Goal: Obtain resource: Obtain resource

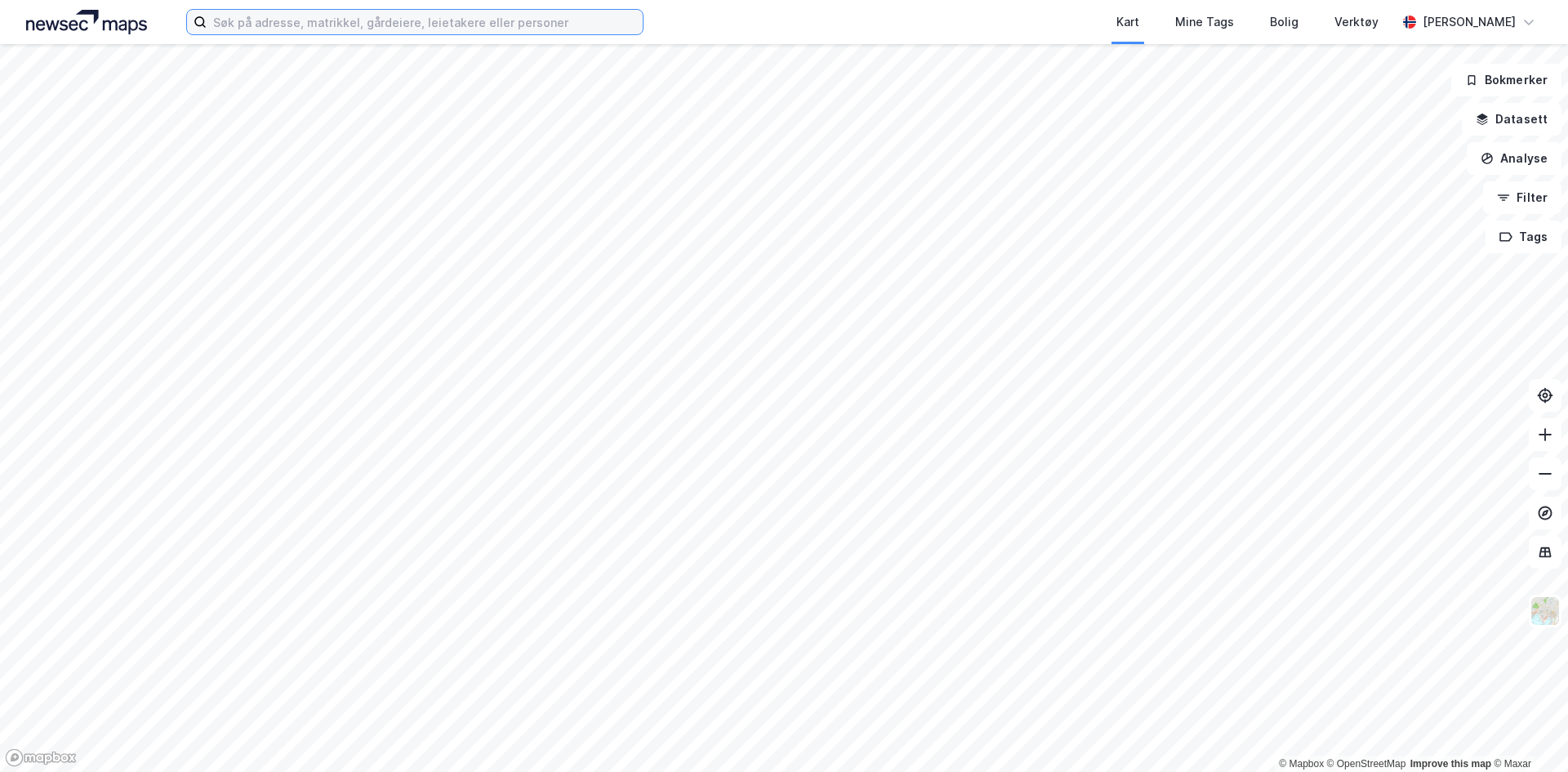
click at [259, 24] on input at bounding box center [425, 22] width 436 height 24
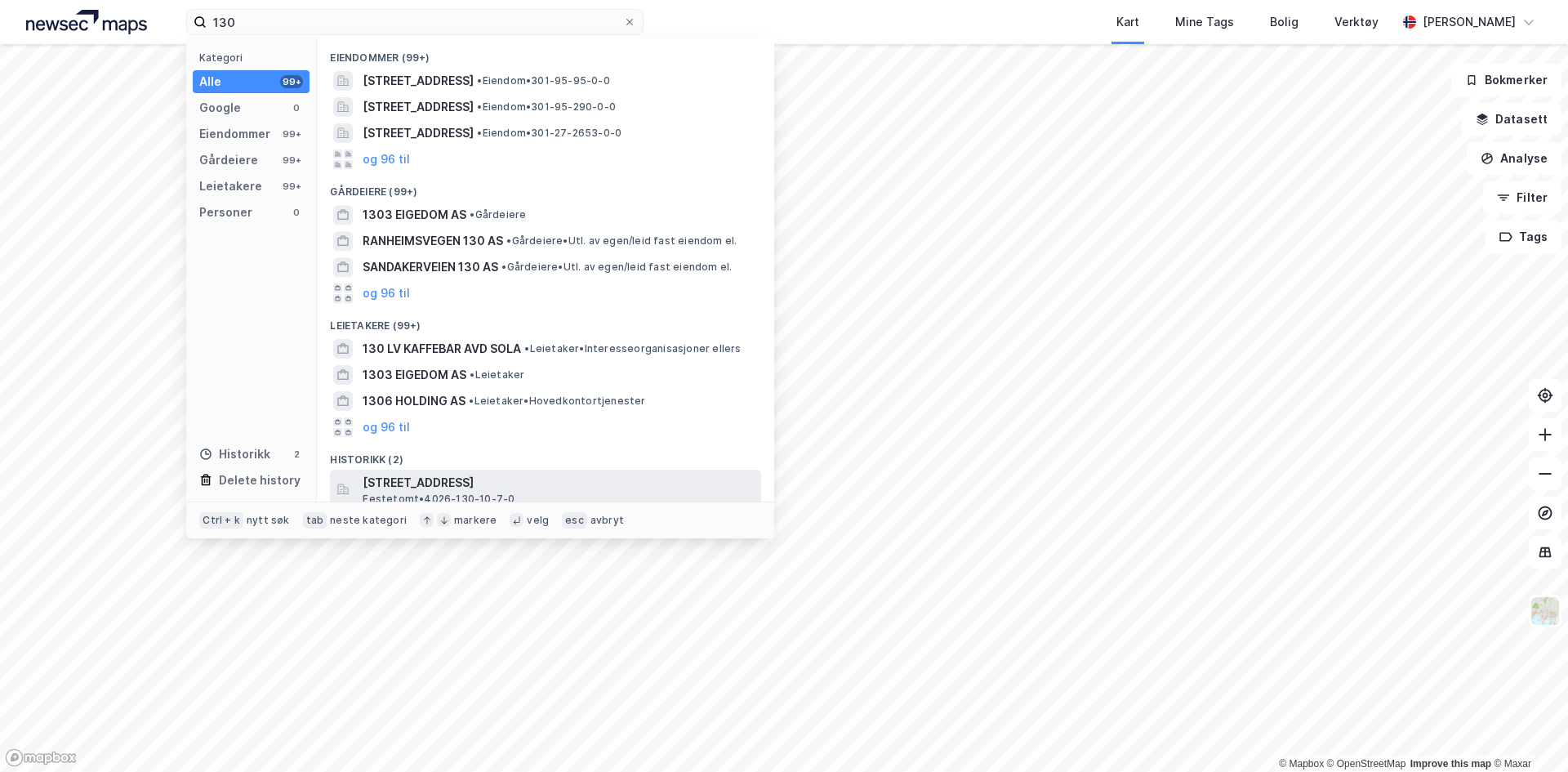
click at [472, 482] on span "[STREET_ADDRESS]" at bounding box center [558, 482] width 392 height 20
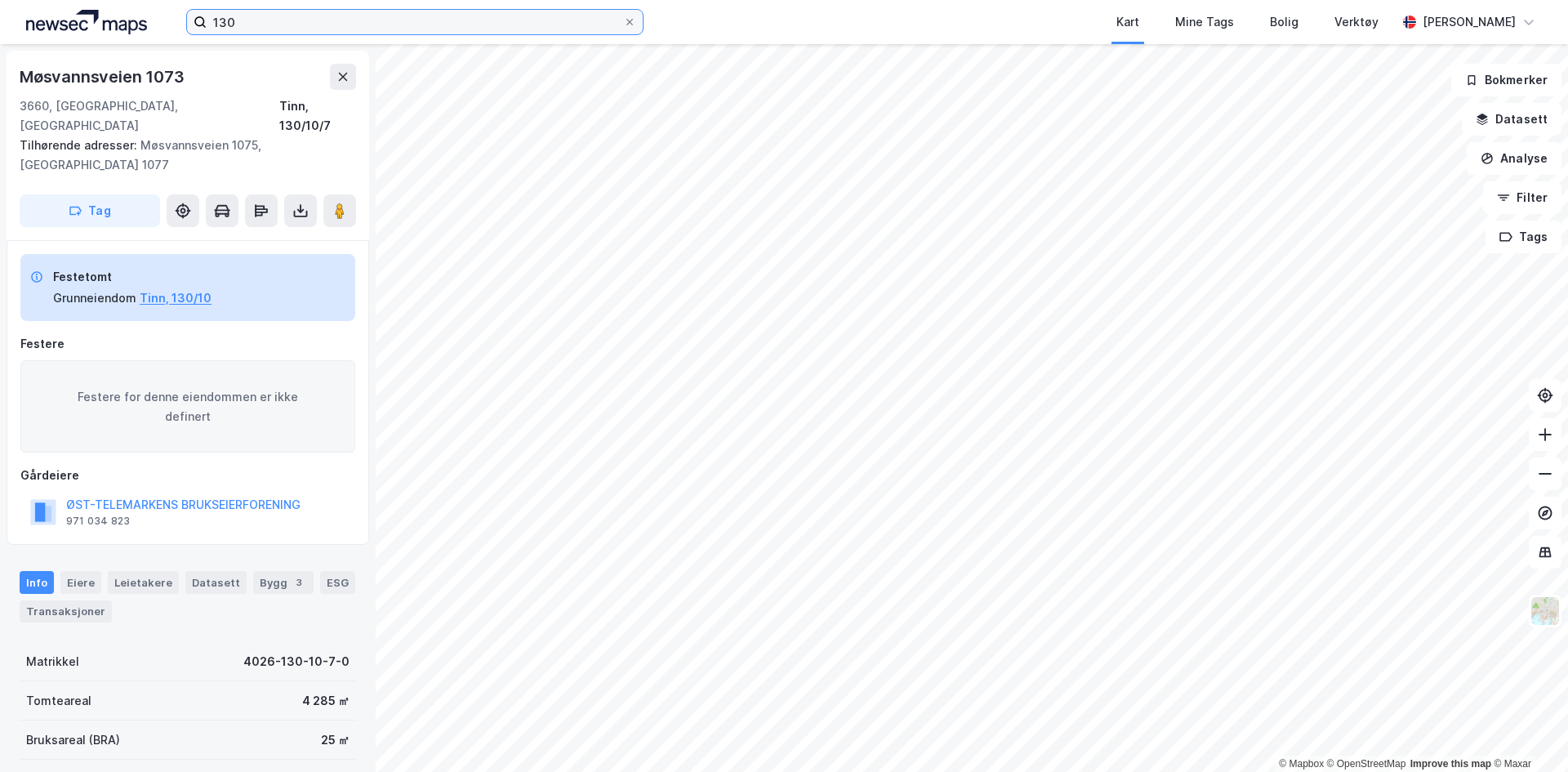
click at [288, 22] on input "130" at bounding box center [415, 22] width 417 height 24
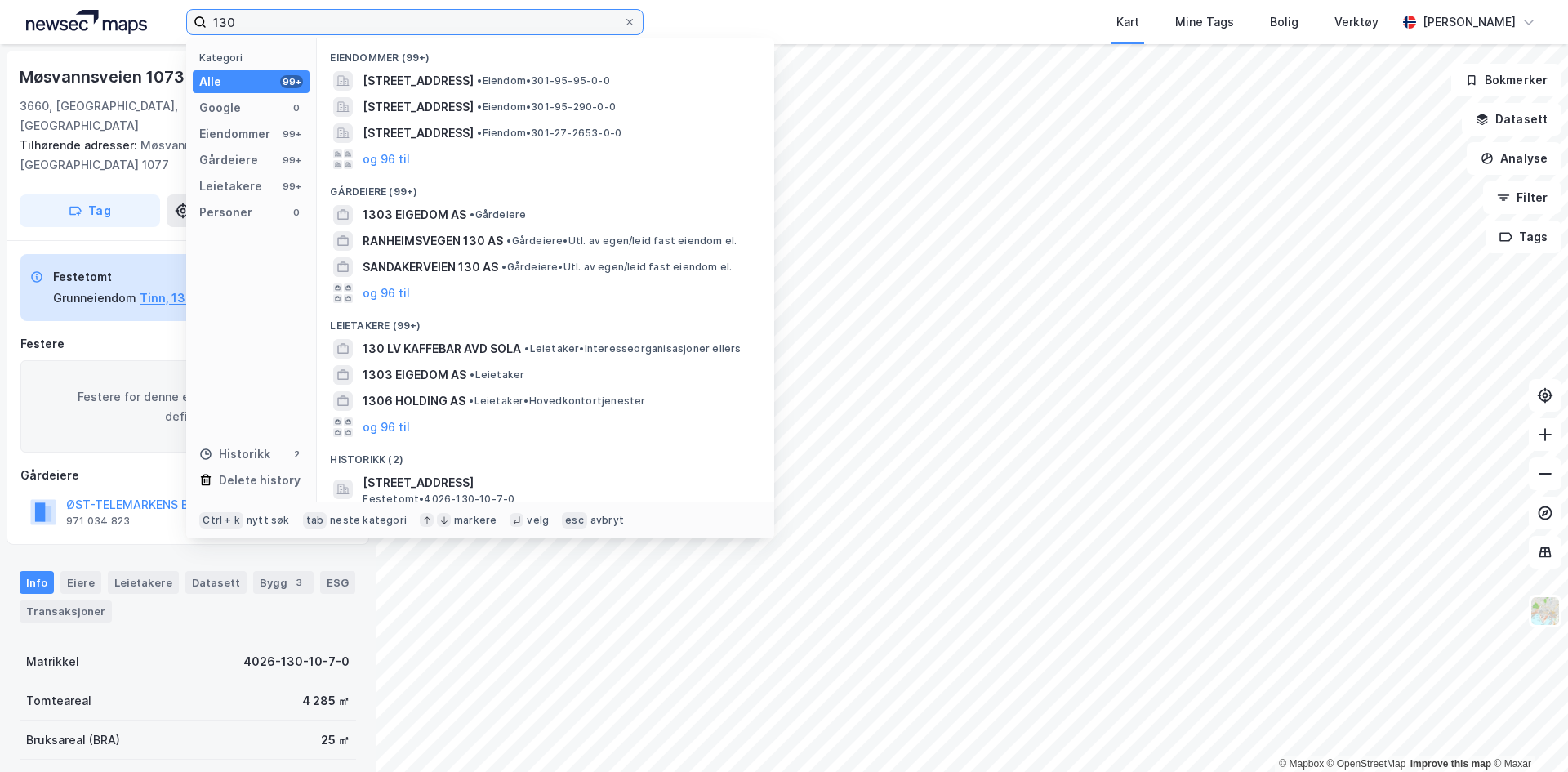
click at [298, 16] on input "130" at bounding box center [415, 22] width 417 height 24
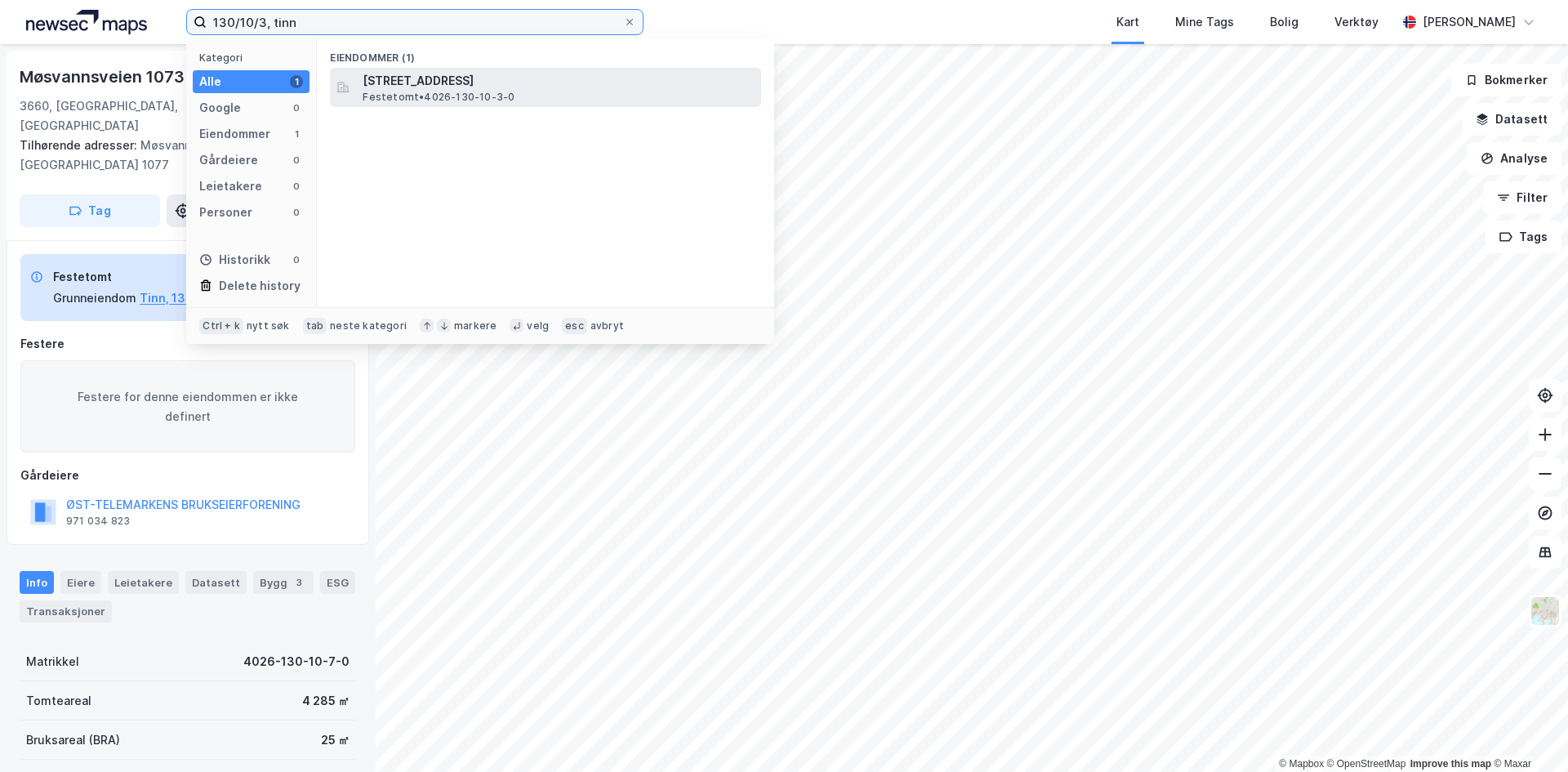
type input "130/10/3, tinn"
click at [385, 94] on span "Festetomt • 4026-130-10-3-0" at bounding box center [438, 97] width 152 height 13
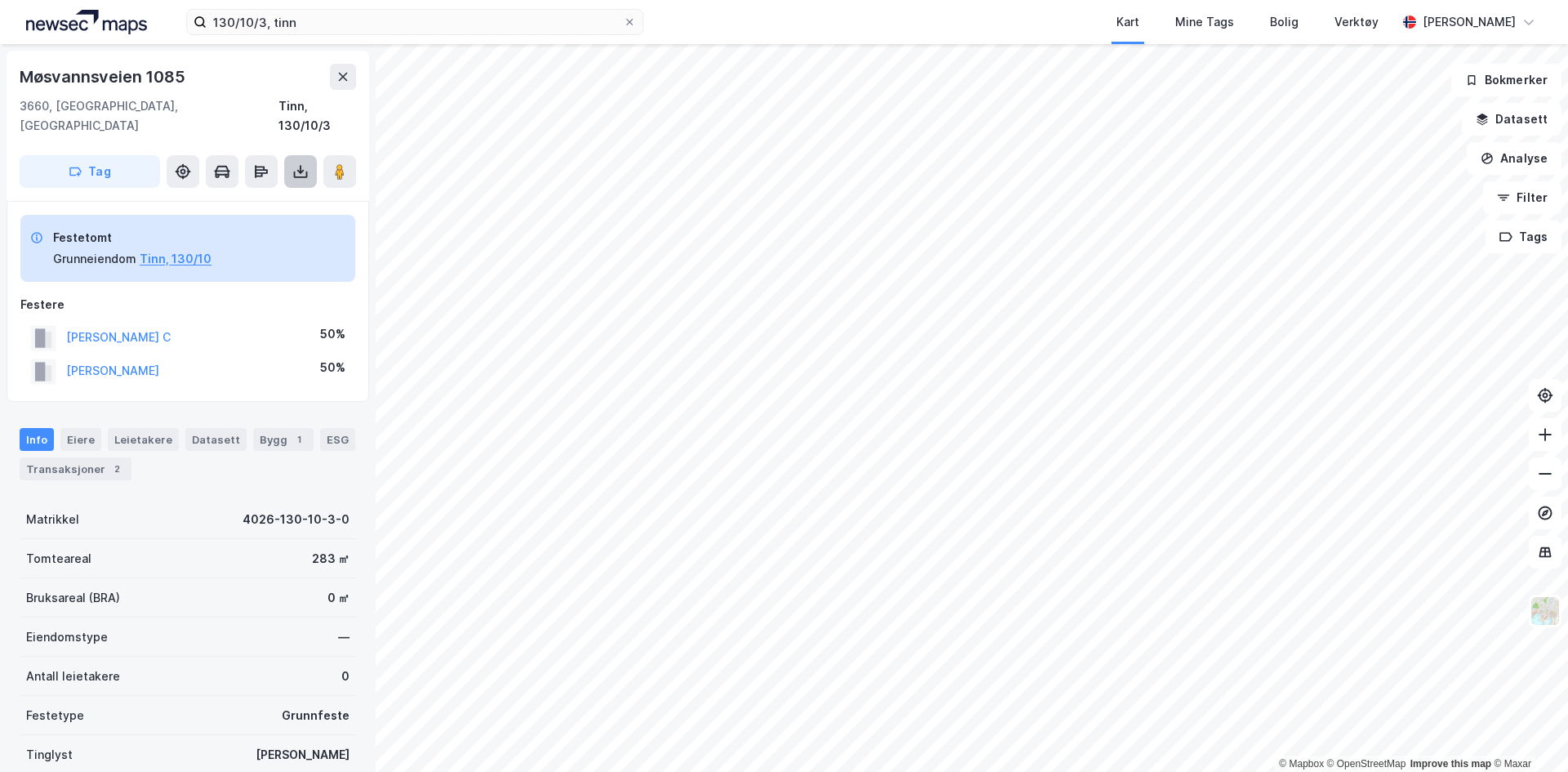
click at [297, 164] on button at bounding box center [300, 171] width 33 height 33
click at [265, 198] on div "Last ned grunnbok" at bounding box center [219, 204] width 95 height 13
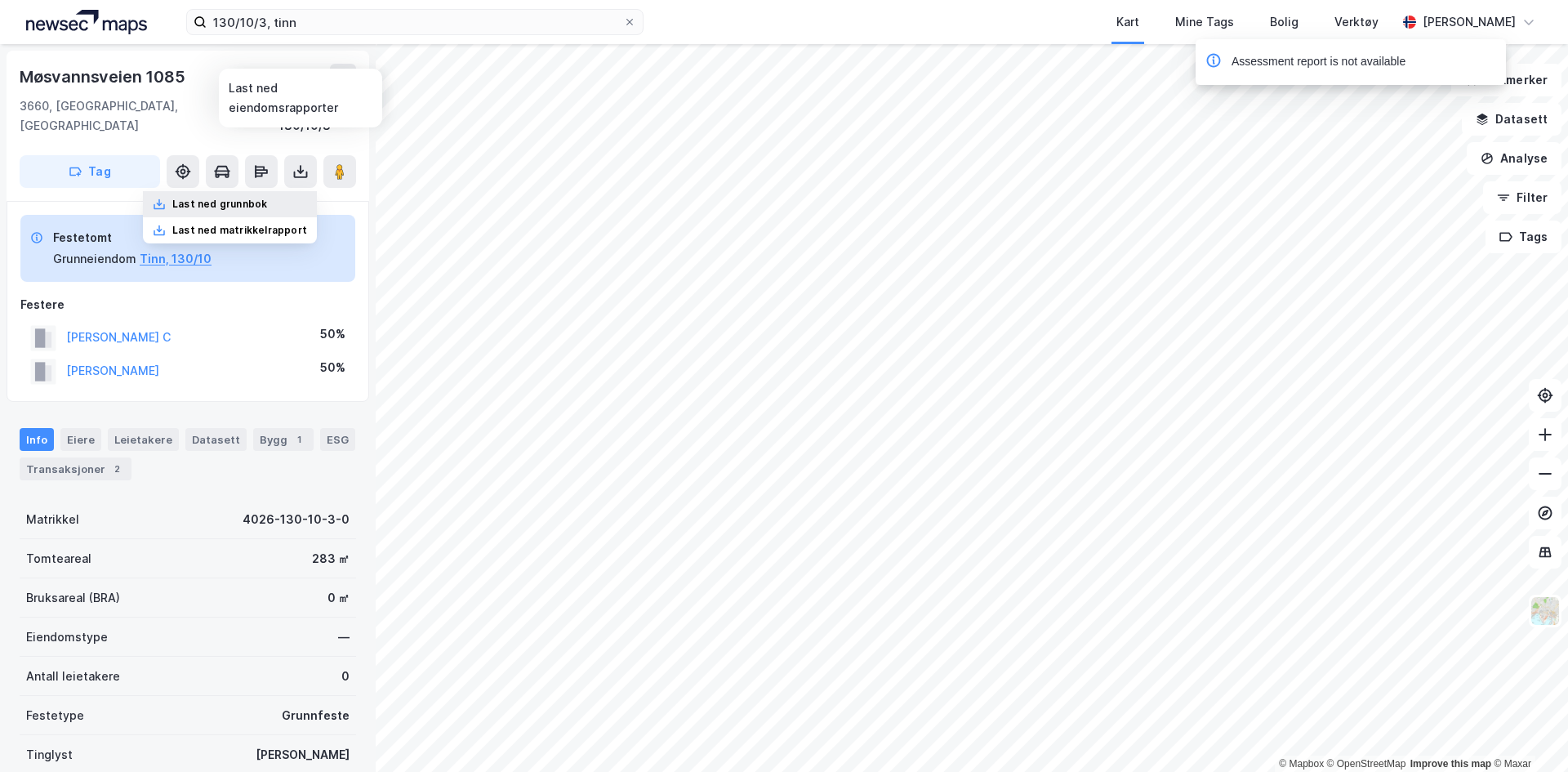
click at [258, 198] on div "Last ned grunnbok" at bounding box center [219, 204] width 95 height 13
click at [224, 198] on div "Last ned grunnbok" at bounding box center [219, 204] width 95 height 13
drag, startPoint x: 224, startPoint y: 186, endPoint x: 304, endPoint y: 186, distance: 80.0
click at [304, 191] on div "Last ned grunnbok" at bounding box center [230, 204] width 174 height 26
click at [190, 198] on div "Last ned grunnbok" at bounding box center [219, 204] width 95 height 13
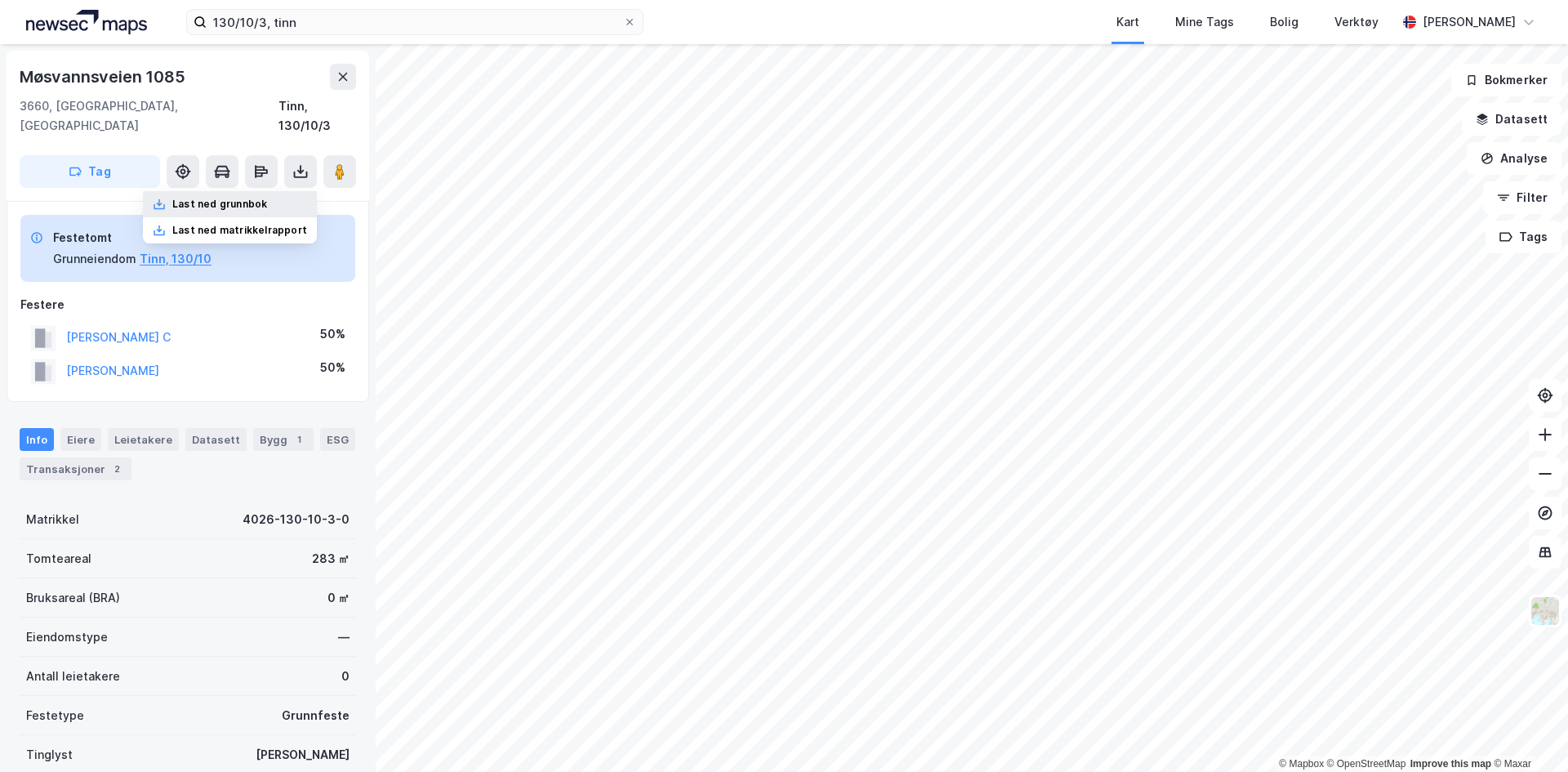
click at [256, 198] on div "Last ned grunnbok" at bounding box center [219, 204] width 95 height 13
click at [81, 20] on img at bounding box center [86, 22] width 121 height 24
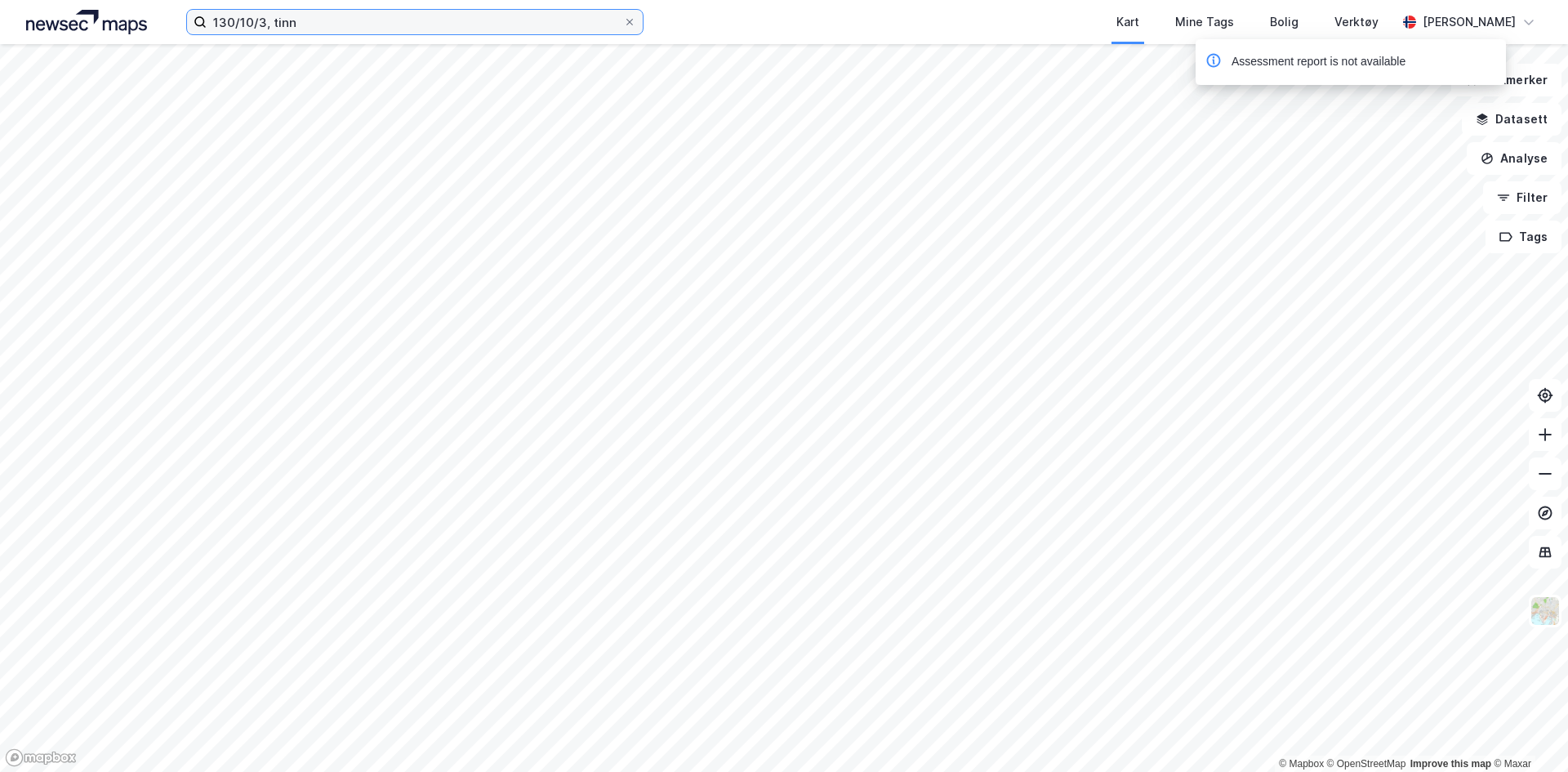
click at [336, 18] on input "130/10/3, tinn" at bounding box center [415, 22] width 417 height 24
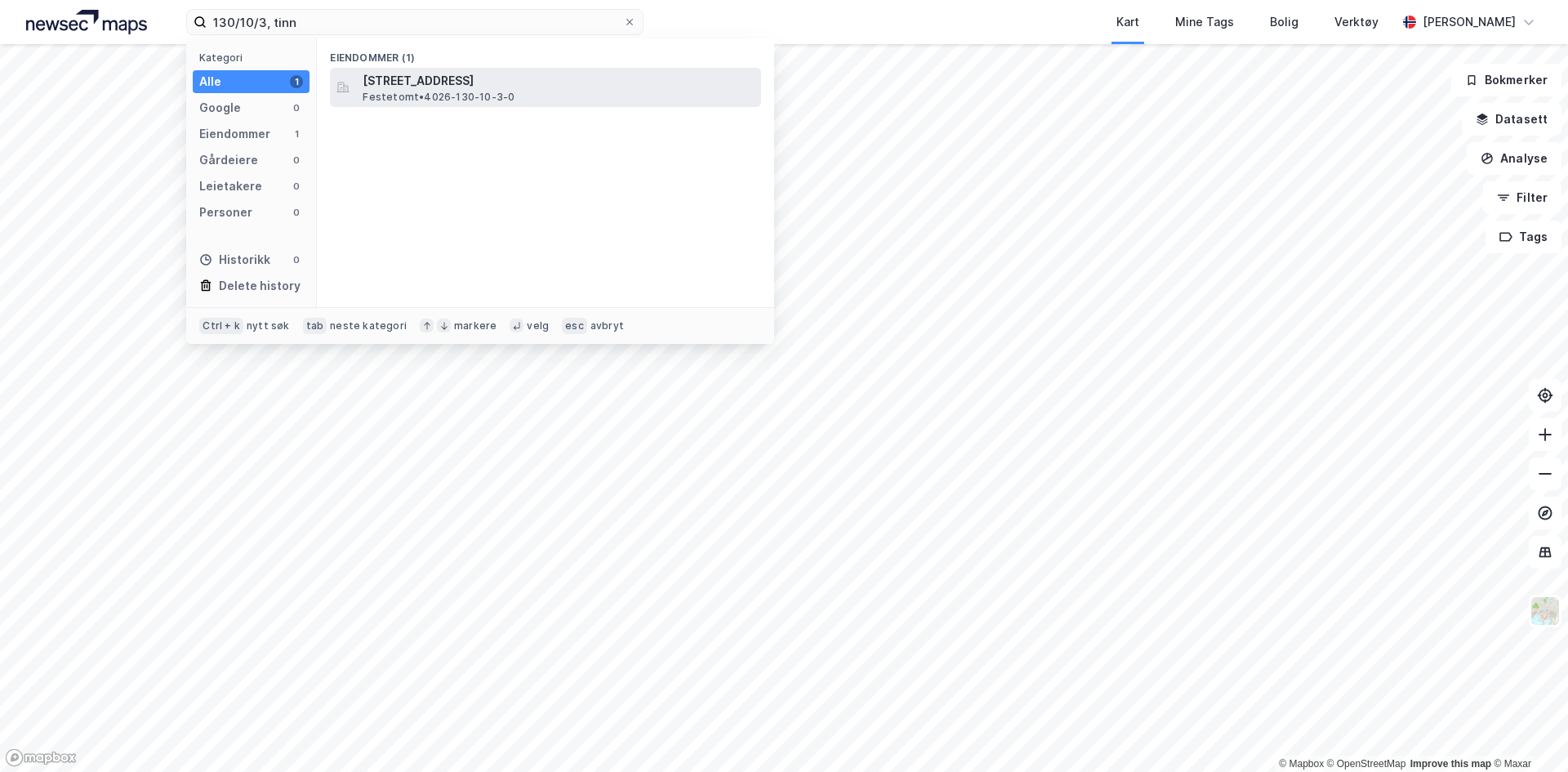
click at [462, 92] on span "Festetomt • 4026-130-10-3-0" at bounding box center [438, 97] width 152 height 13
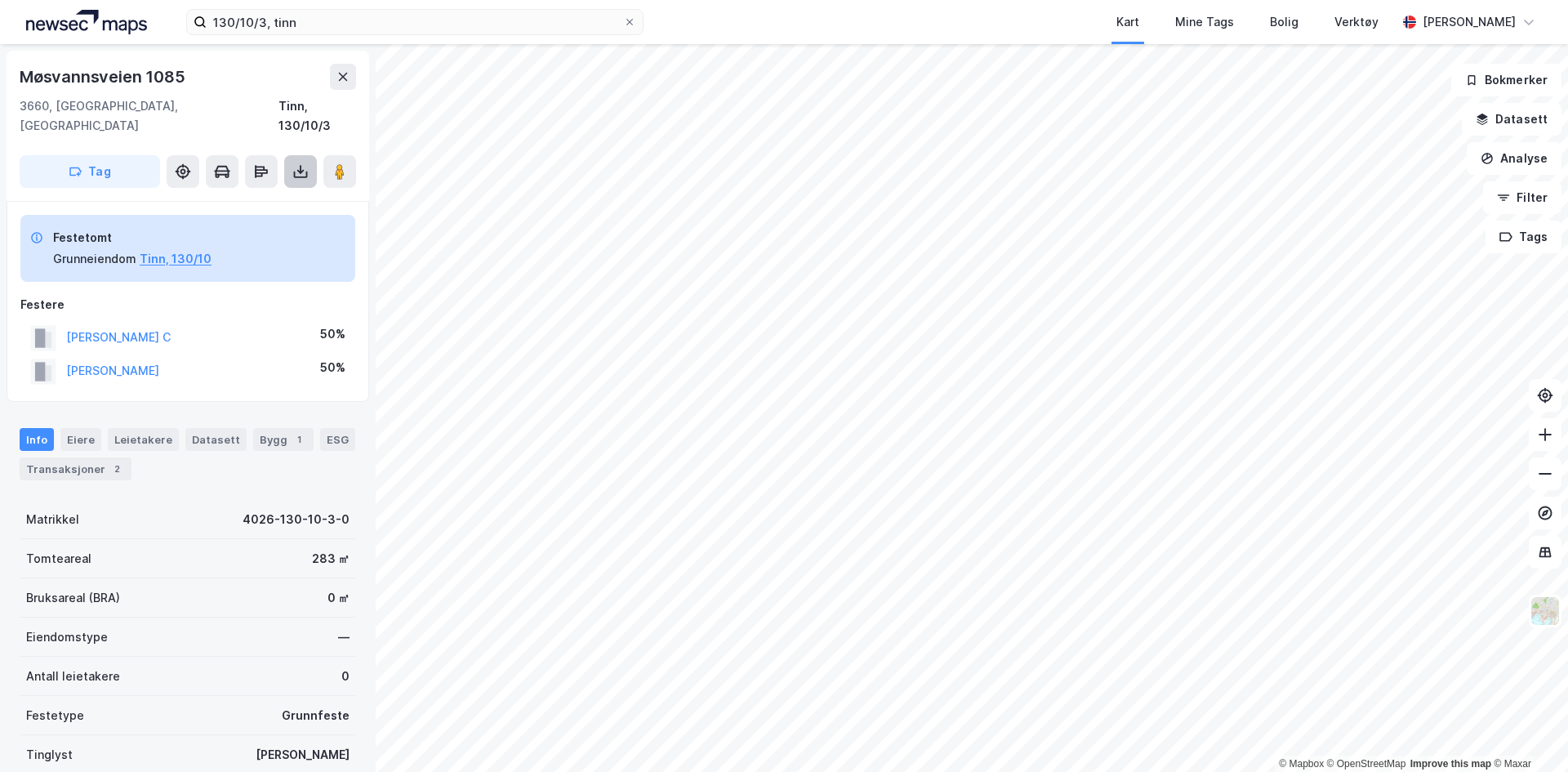
click at [296, 163] on icon at bounding box center [300, 171] width 16 height 16
click at [263, 224] on div "Last ned matrikkelrapport" at bounding box center [240, 230] width 135 height 13
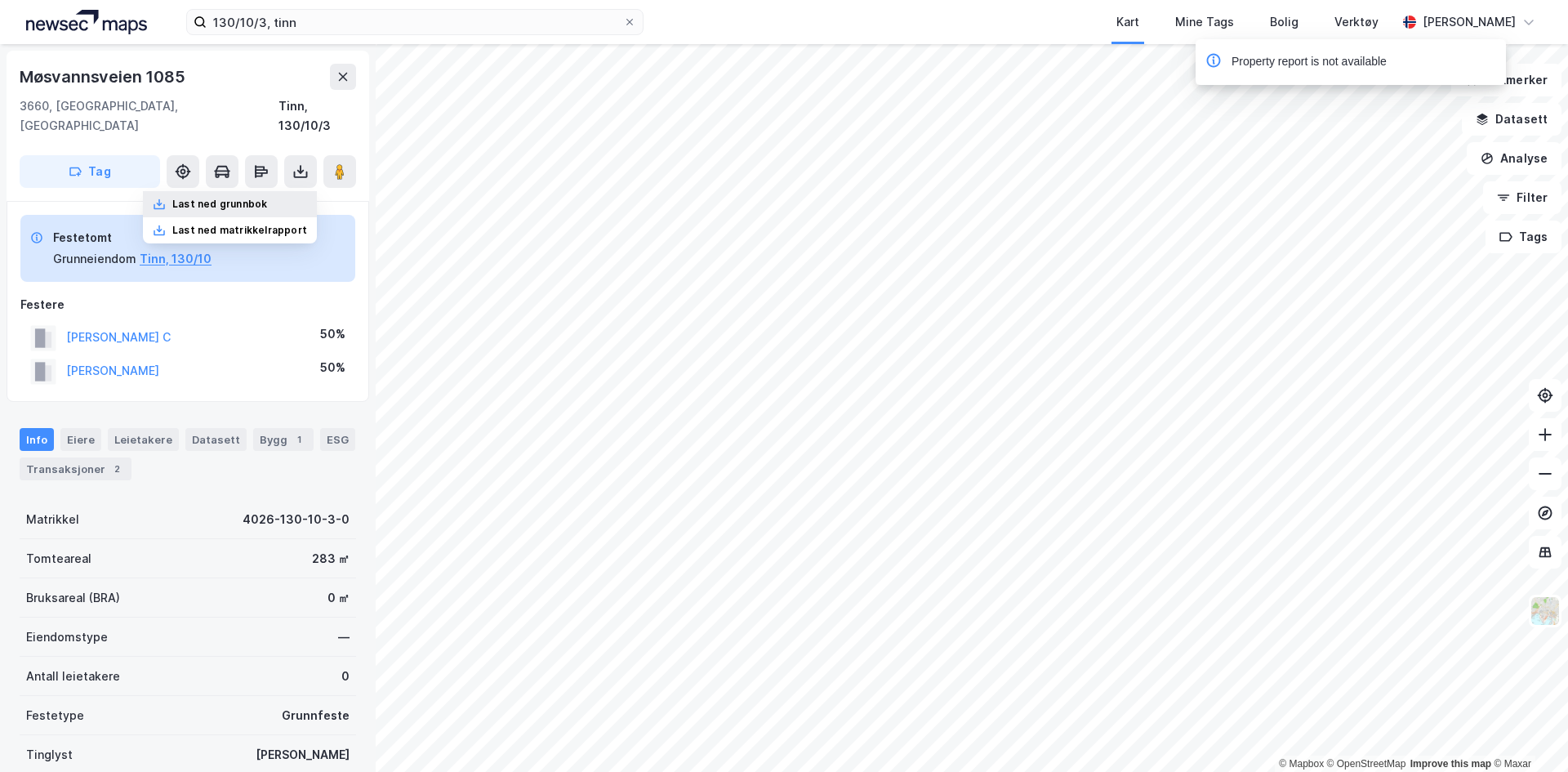
click at [258, 198] on div "Last ned grunnbok" at bounding box center [219, 204] width 95 height 13
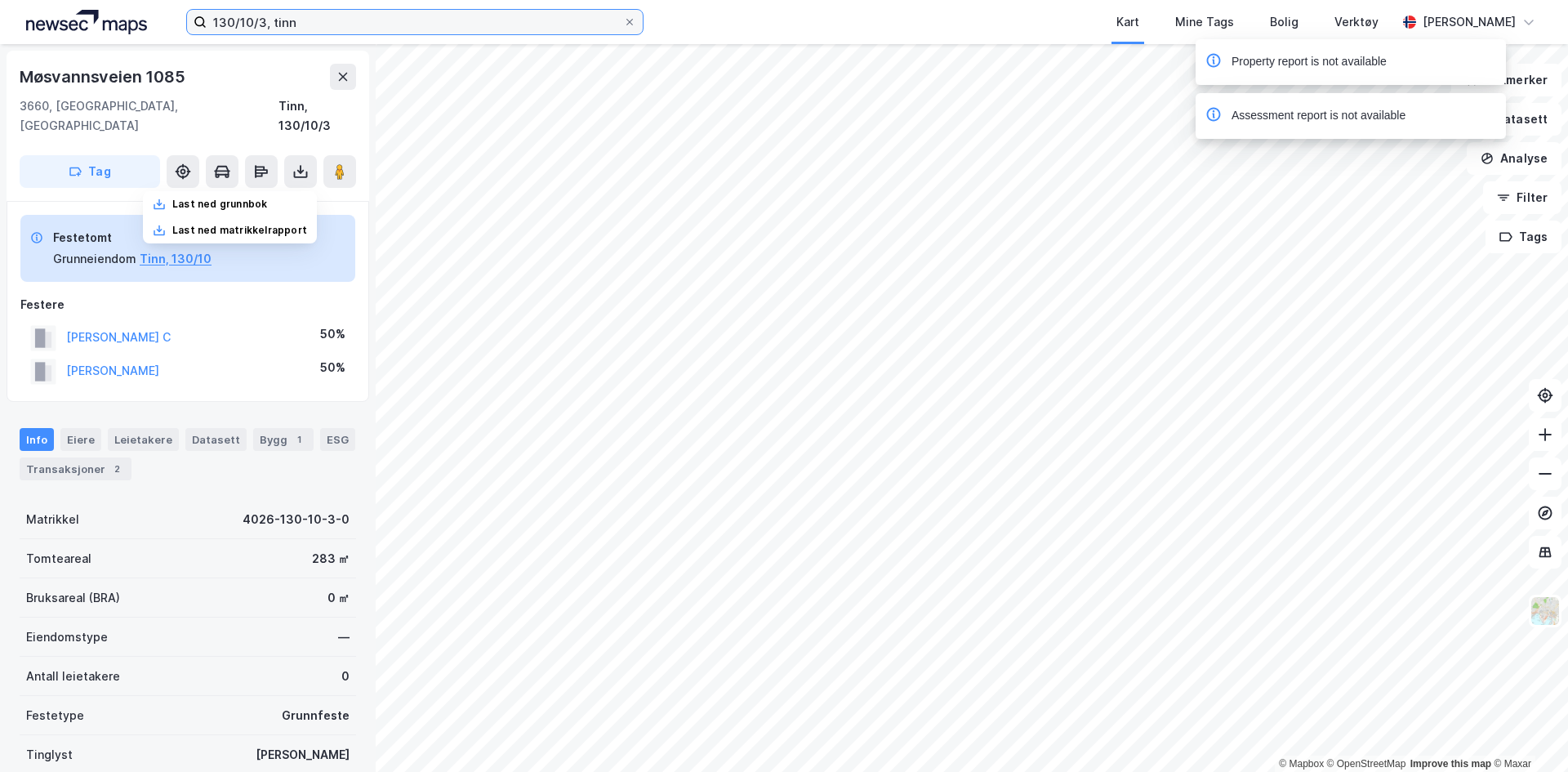
click at [342, 17] on input "130/10/3, tinn" at bounding box center [415, 22] width 417 height 24
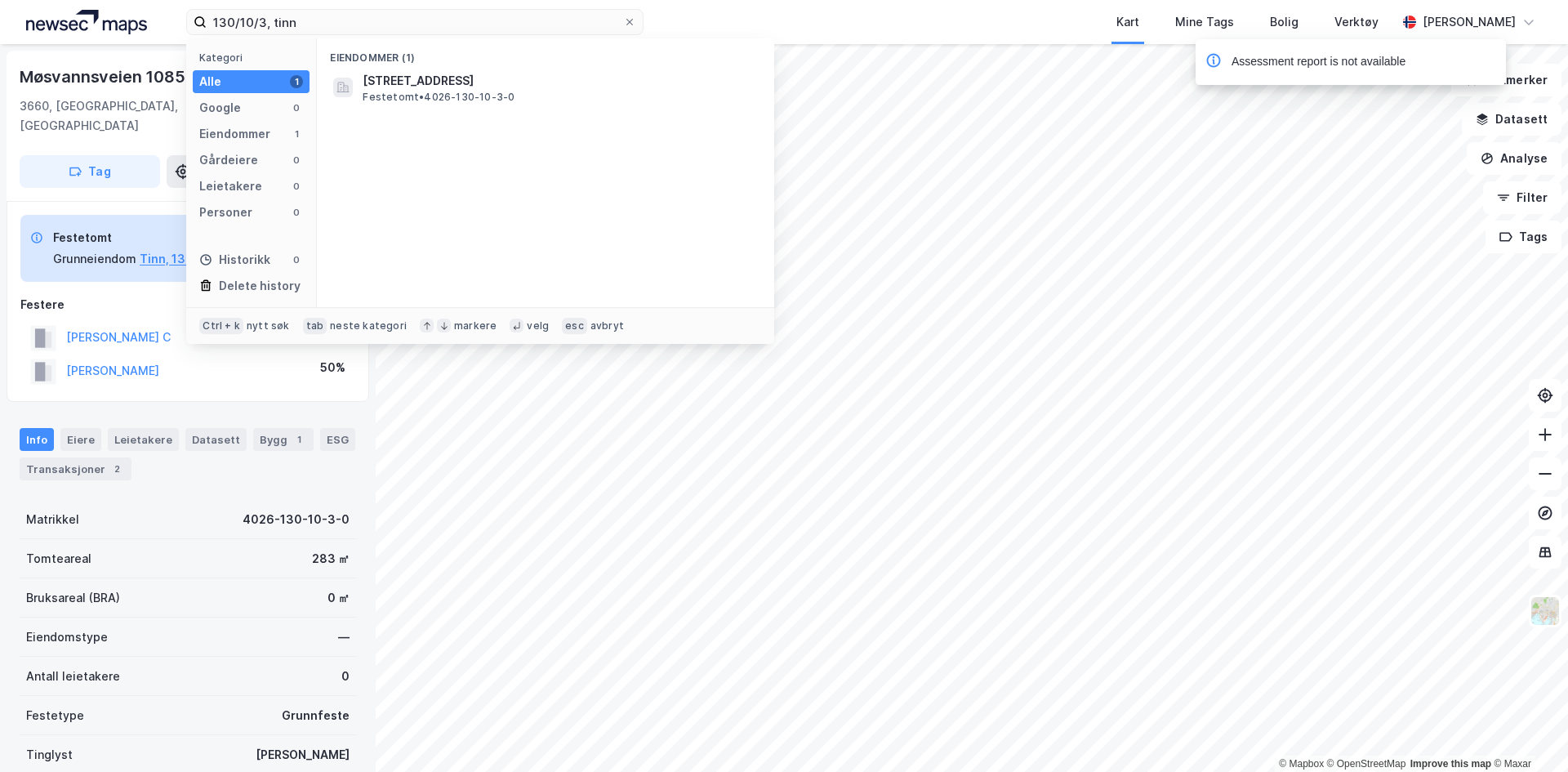
click at [103, 14] on img at bounding box center [86, 22] width 121 height 24
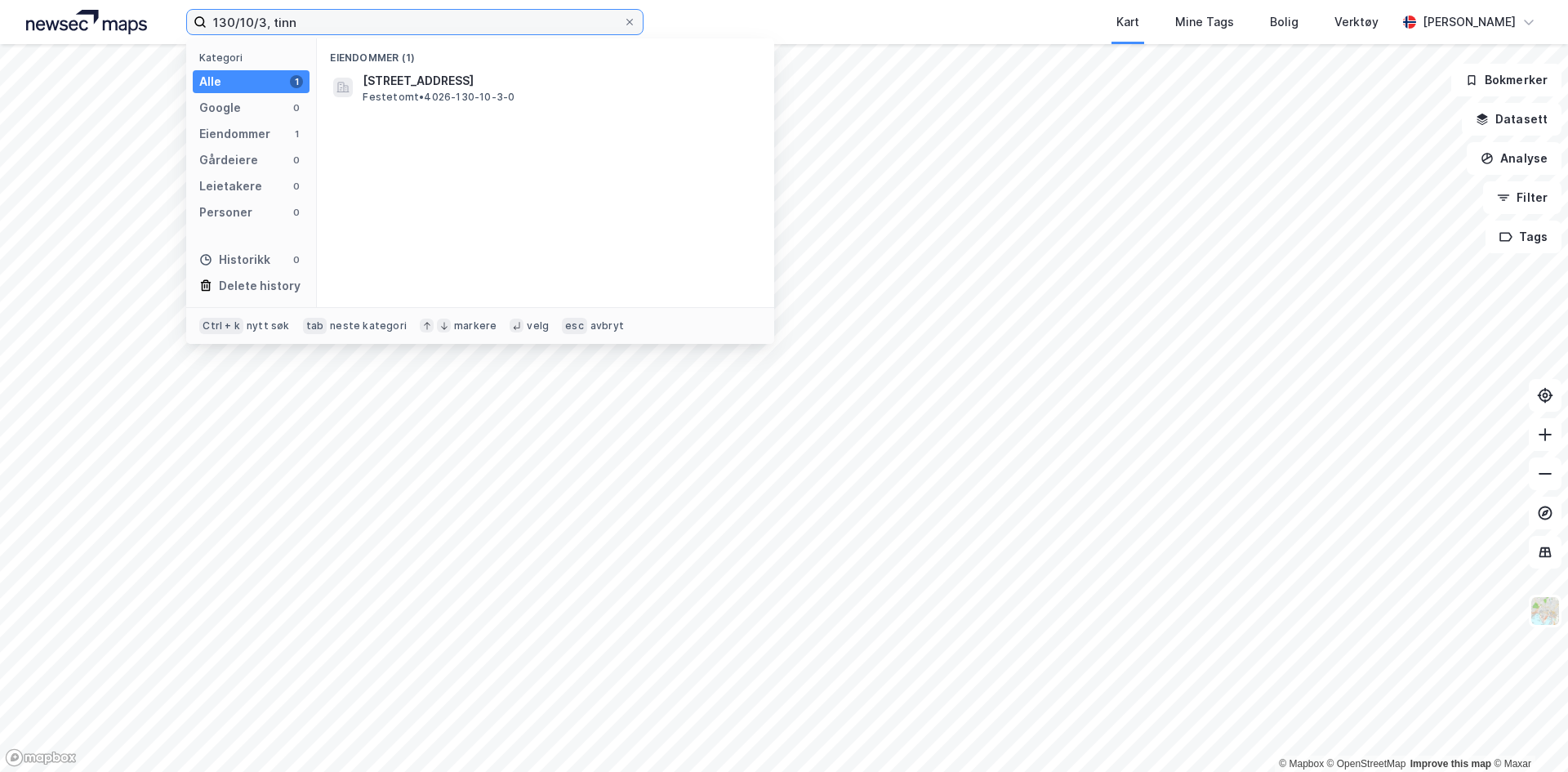
drag, startPoint x: 334, startPoint y: 27, endPoint x: 150, endPoint y: 4, distance: 185.4
click at [150, 4] on div "130/10/3, tinn Kategori Alle 1 Google 0 Eiendommer 1 Gårdeiere 0 Leietakere 0 P…" at bounding box center [784, 22] width 1568 height 44
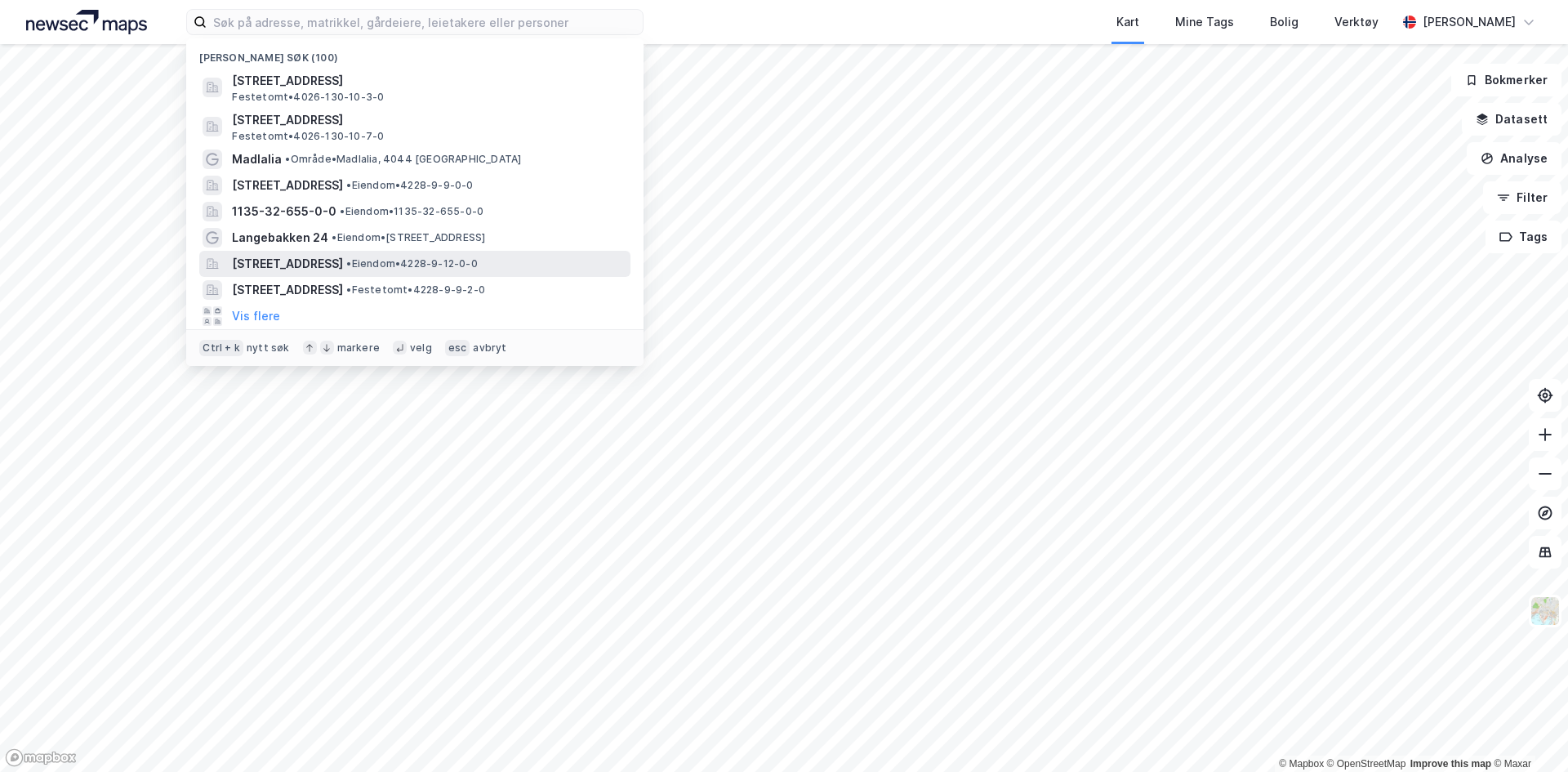
click at [343, 265] on span "[STREET_ADDRESS]" at bounding box center [288, 263] width 111 height 20
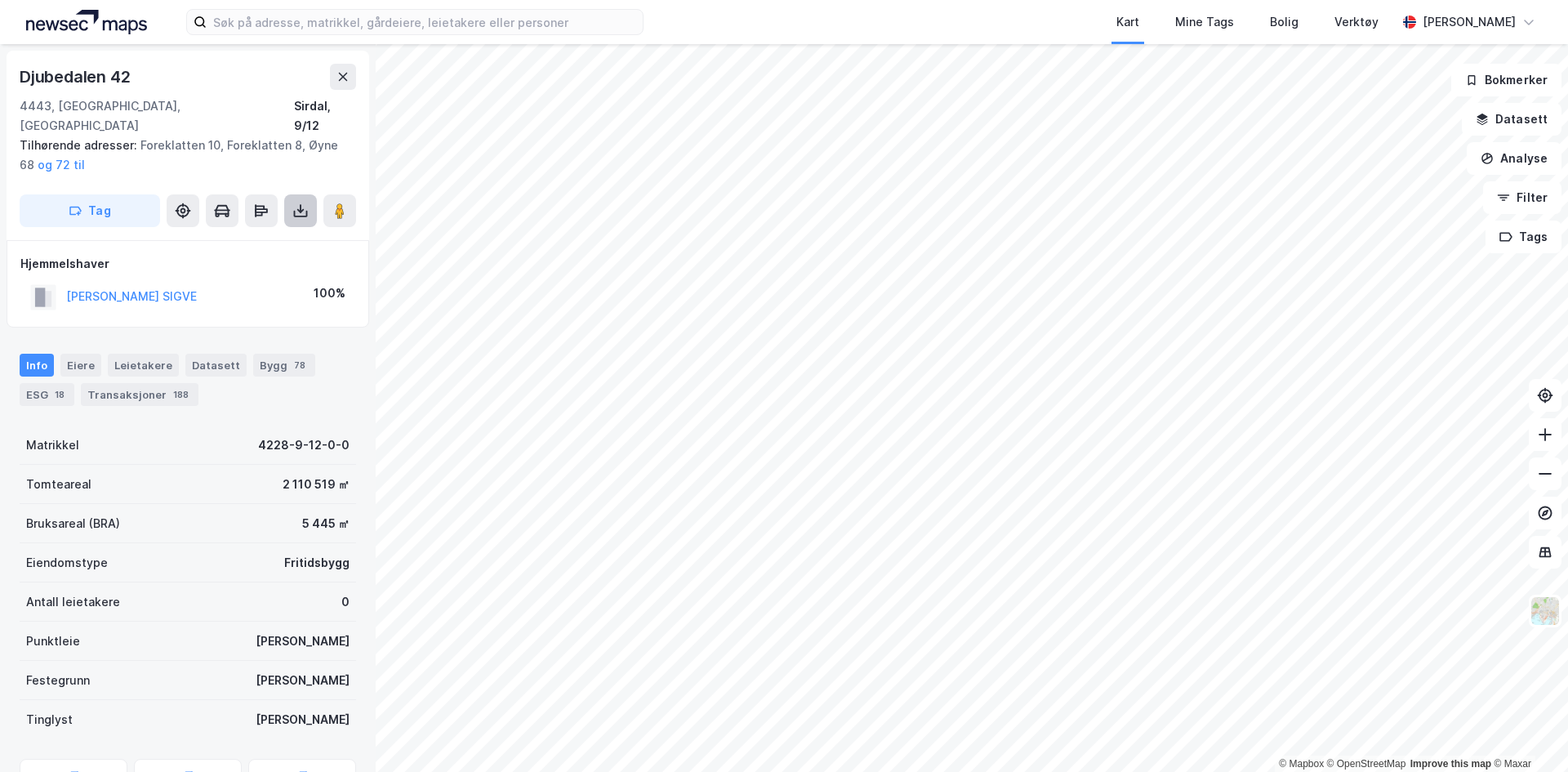
click at [299, 202] on icon at bounding box center [300, 210] width 16 height 16
click at [265, 237] on div "Last ned grunnbok" at bounding box center [219, 244] width 95 height 13
click at [83, 22] on img at bounding box center [86, 22] width 121 height 24
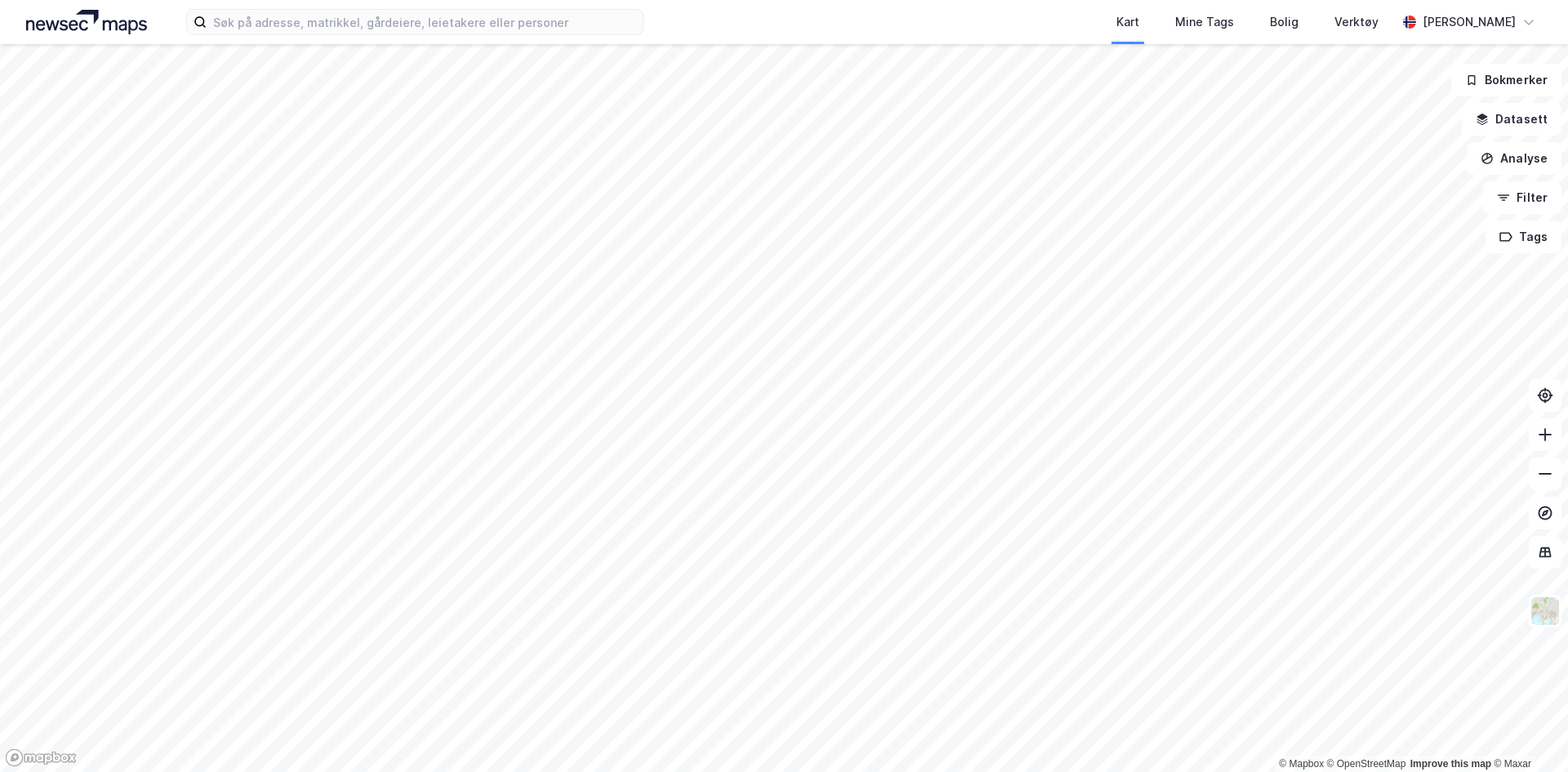
click at [41, 24] on img at bounding box center [86, 22] width 121 height 24
